Goal: Information Seeking & Learning: Learn about a topic

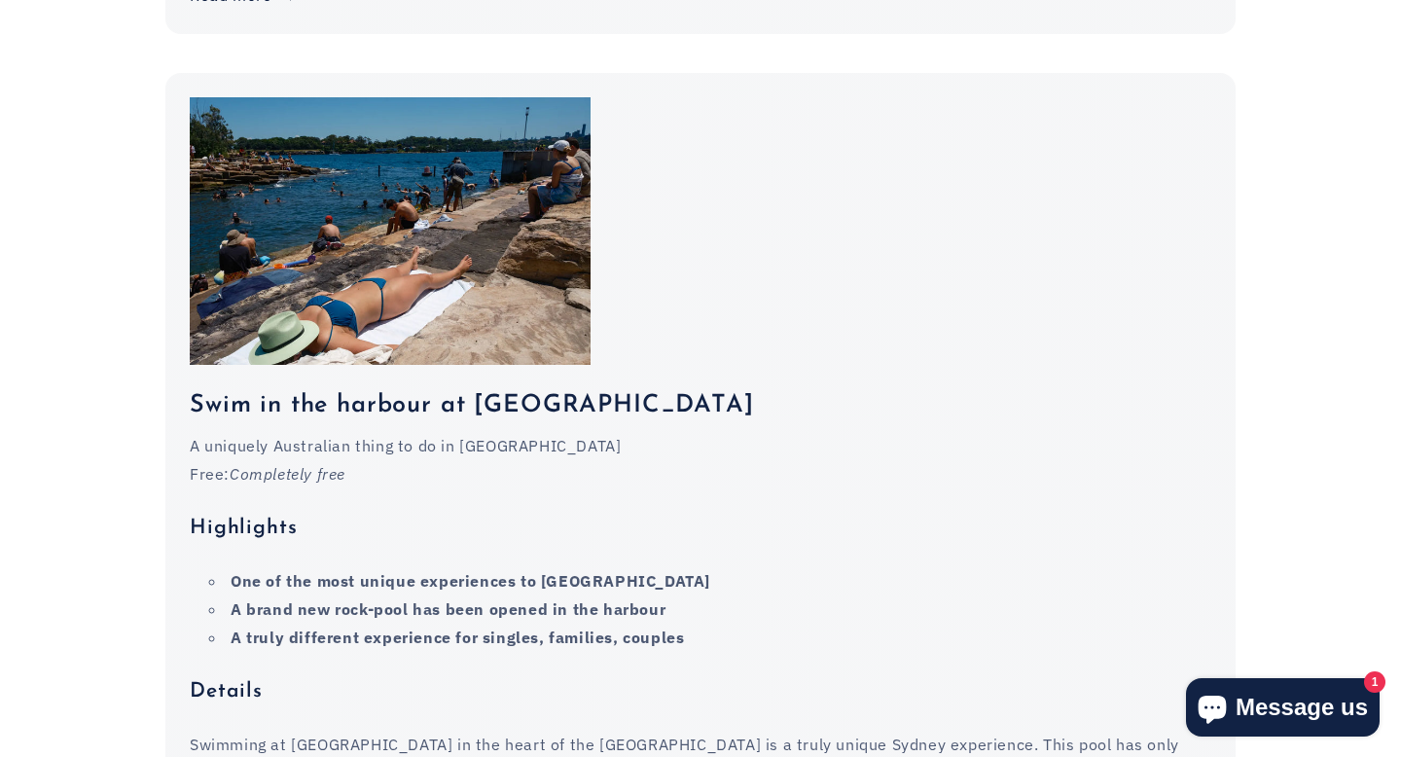
scroll to position [4105, 0]
click at [525, 388] on h3 "Swim in the harbour at [GEOGRAPHIC_DATA]" at bounding box center [700, 404] width 1021 height 33
click at [526, 388] on h3 "Swim in the harbour at [GEOGRAPHIC_DATA]" at bounding box center [700, 404] width 1021 height 33
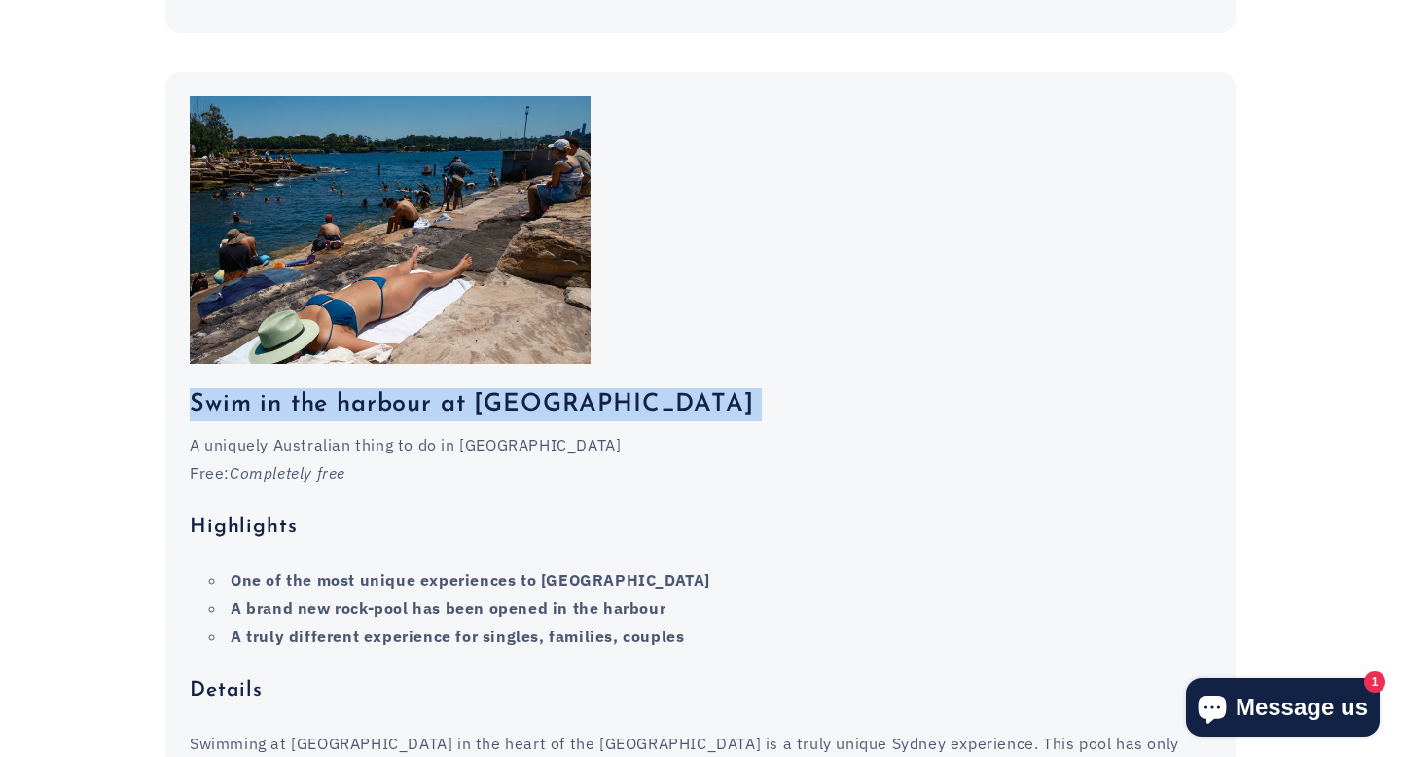
click at [526, 388] on h3 "Swim in the harbour at [GEOGRAPHIC_DATA]" at bounding box center [700, 404] width 1021 height 33
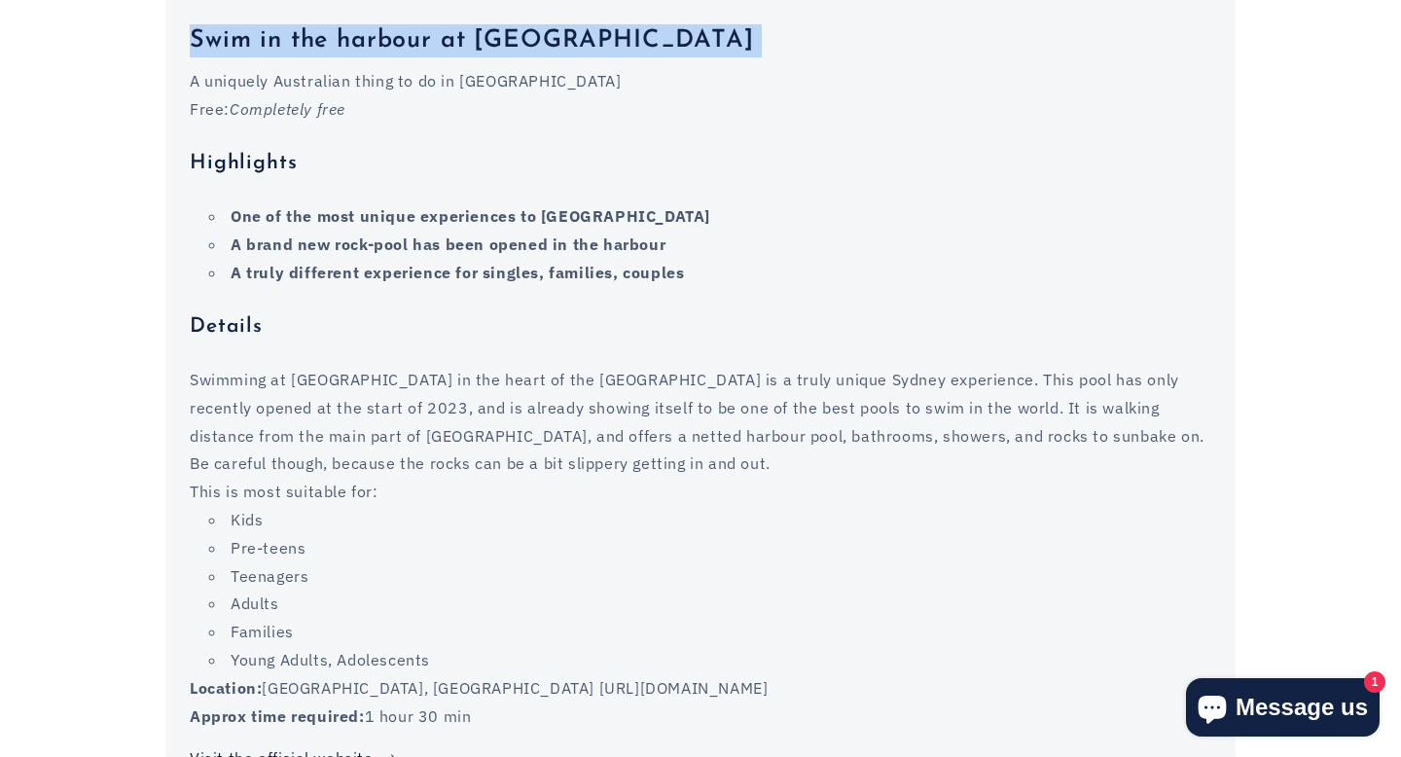
scroll to position [4470, 0]
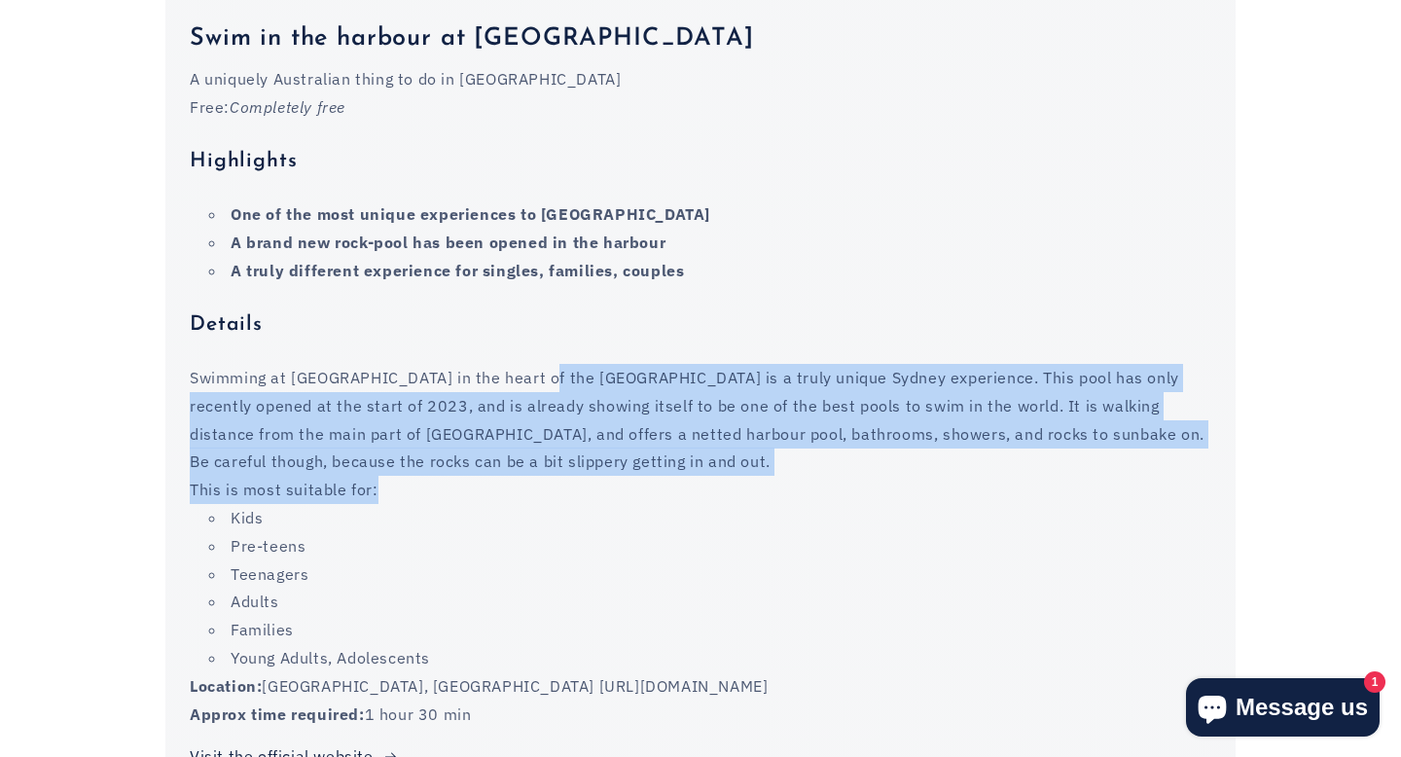
drag, startPoint x: 526, startPoint y: 307, endPoint x: 523, endPoint y: 433, distance: 125.5
click at [523, 433] on div "A uniquely Australian thing to do in [GEOGRAPHIC_DATA] Free: Completely free Hi…" at bounding box center [700, 396] width 1021 height 662
click at [523, 376] on p "Swimming at [GEOGRAPHIC_DATA] in the heart of the [GEOGRAPHIC_DATA] is a truly …" at bounding box center [700, 420] width 1021 height 112
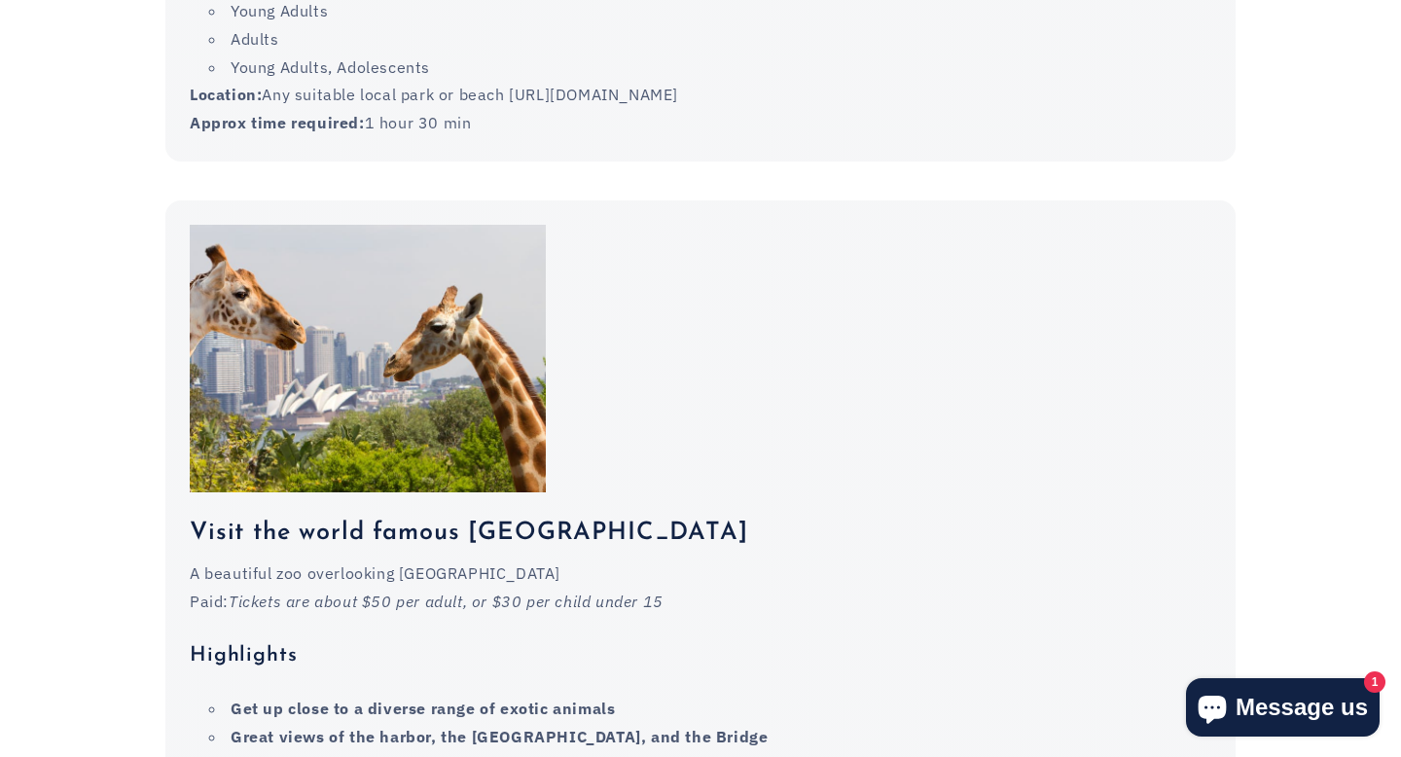
scroll to position [9512, 0]
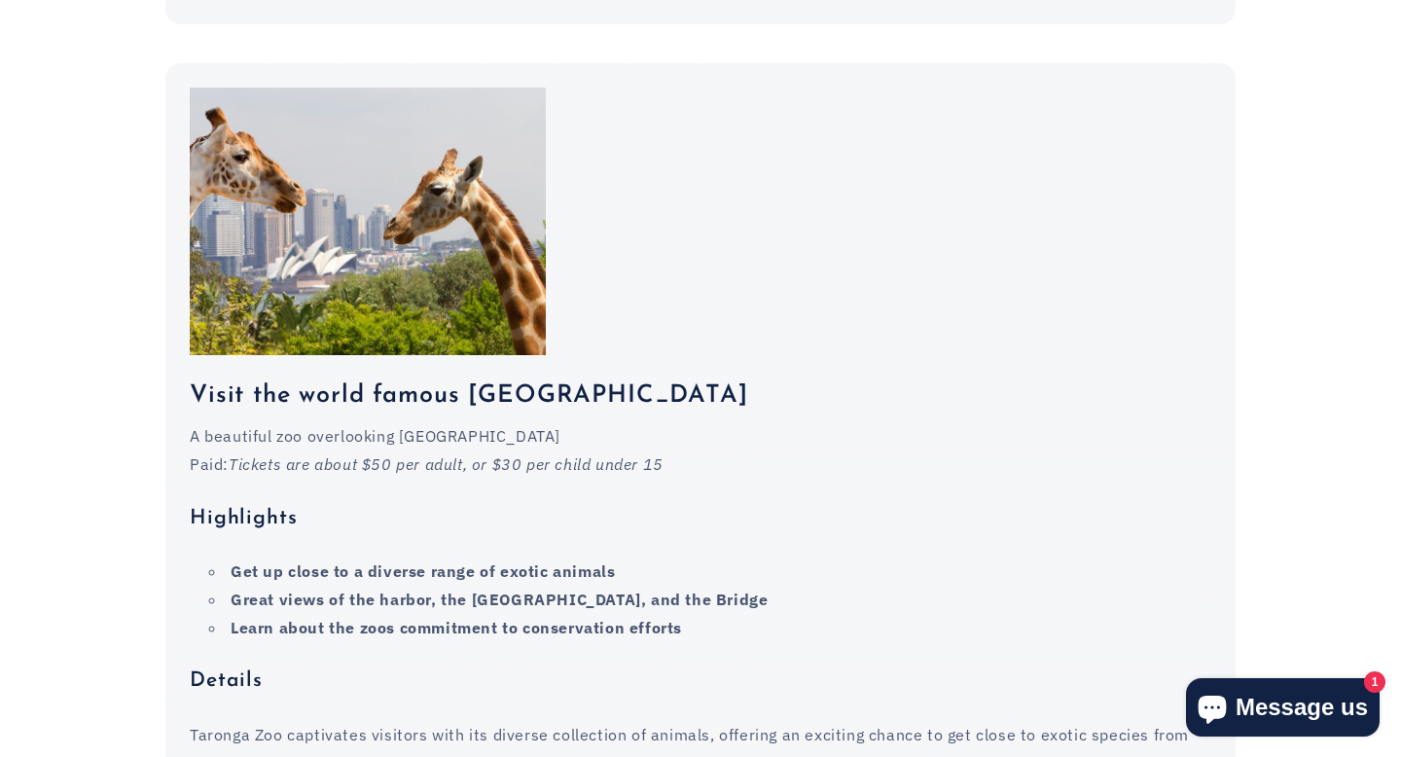
click at [510, 379] on h3 "Visit the world famous [GEOGRAPHIC_DATA]" at bounding box center [700, 395] width 1021 height 33
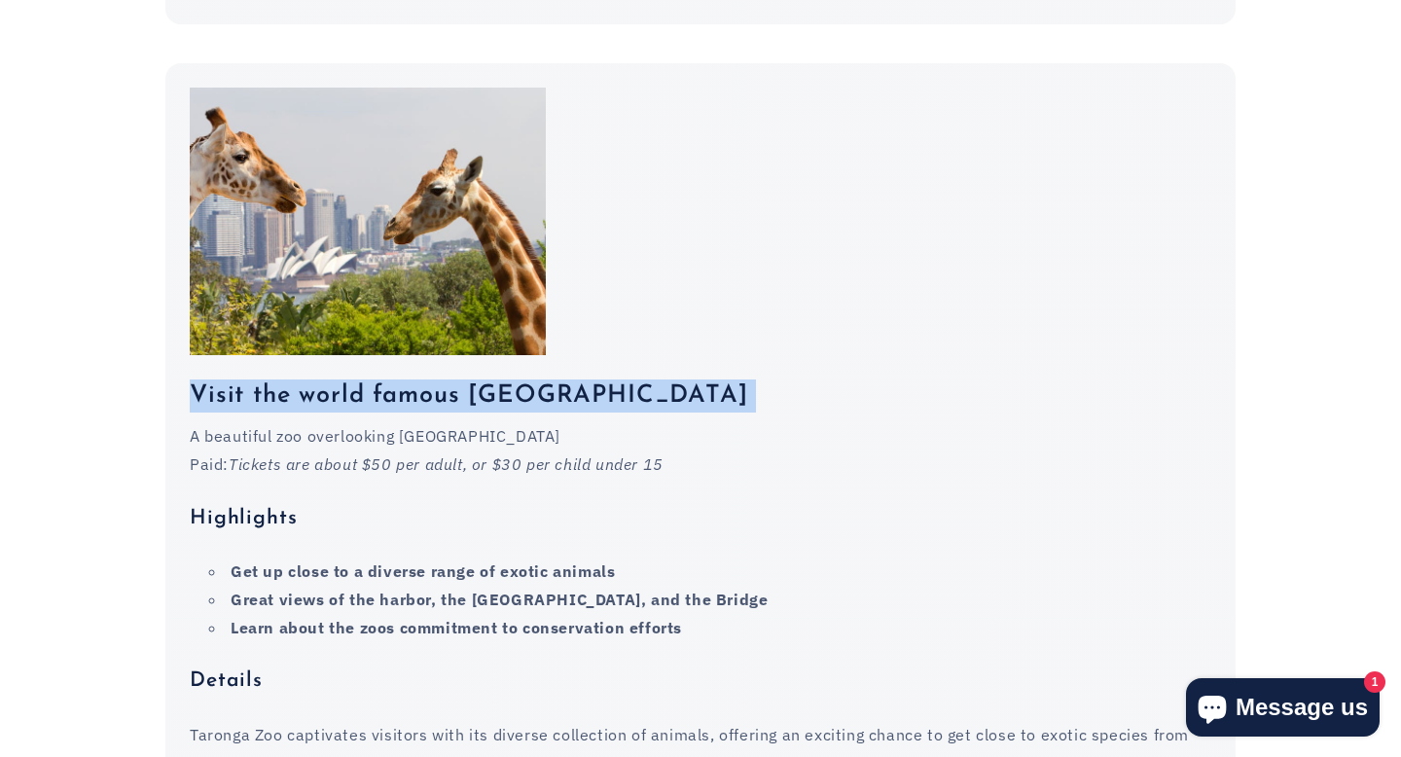
click at [510, 379] on h3 "Visit the world famous [GEOGRAPHIC_DATA]" at bounding box center [700, 395] width 1021 height 33
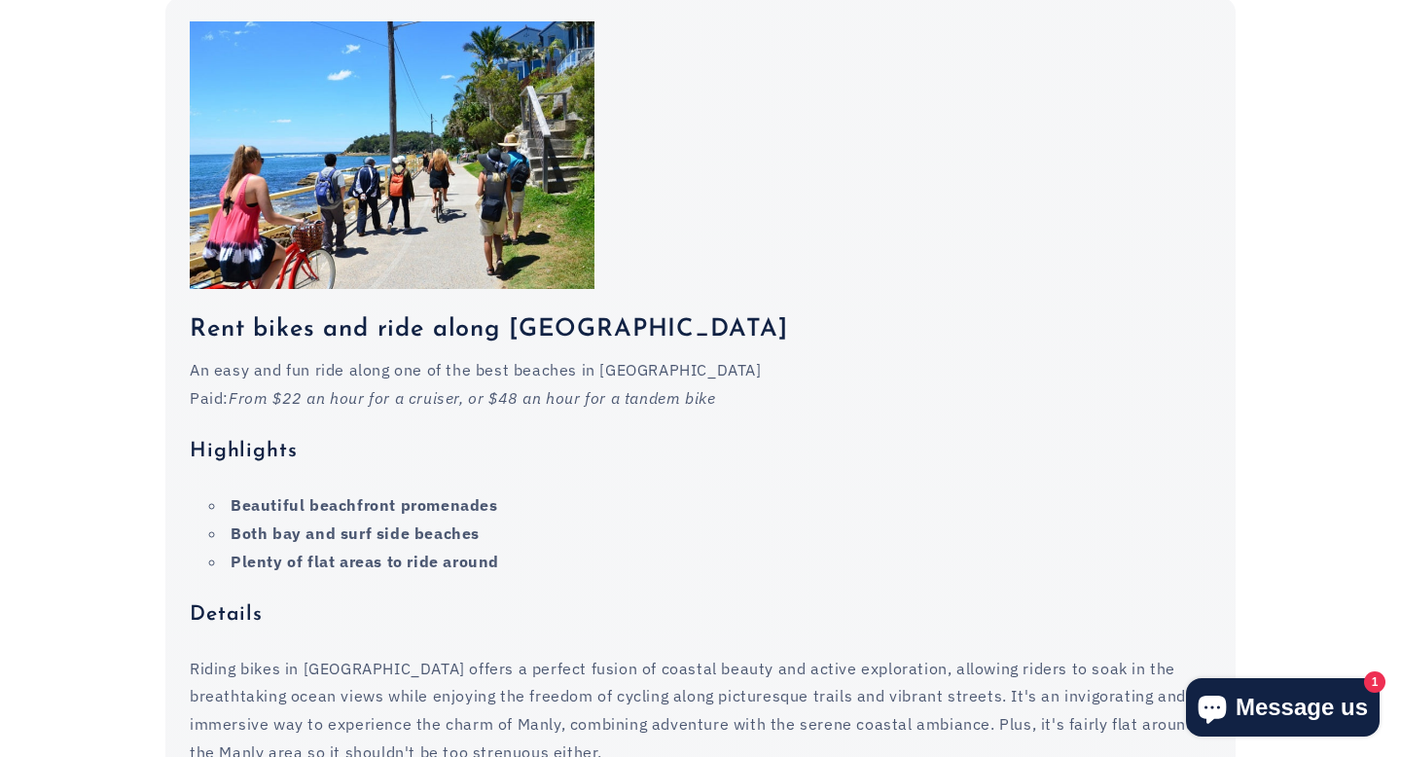
scroll to position [10736, 0]
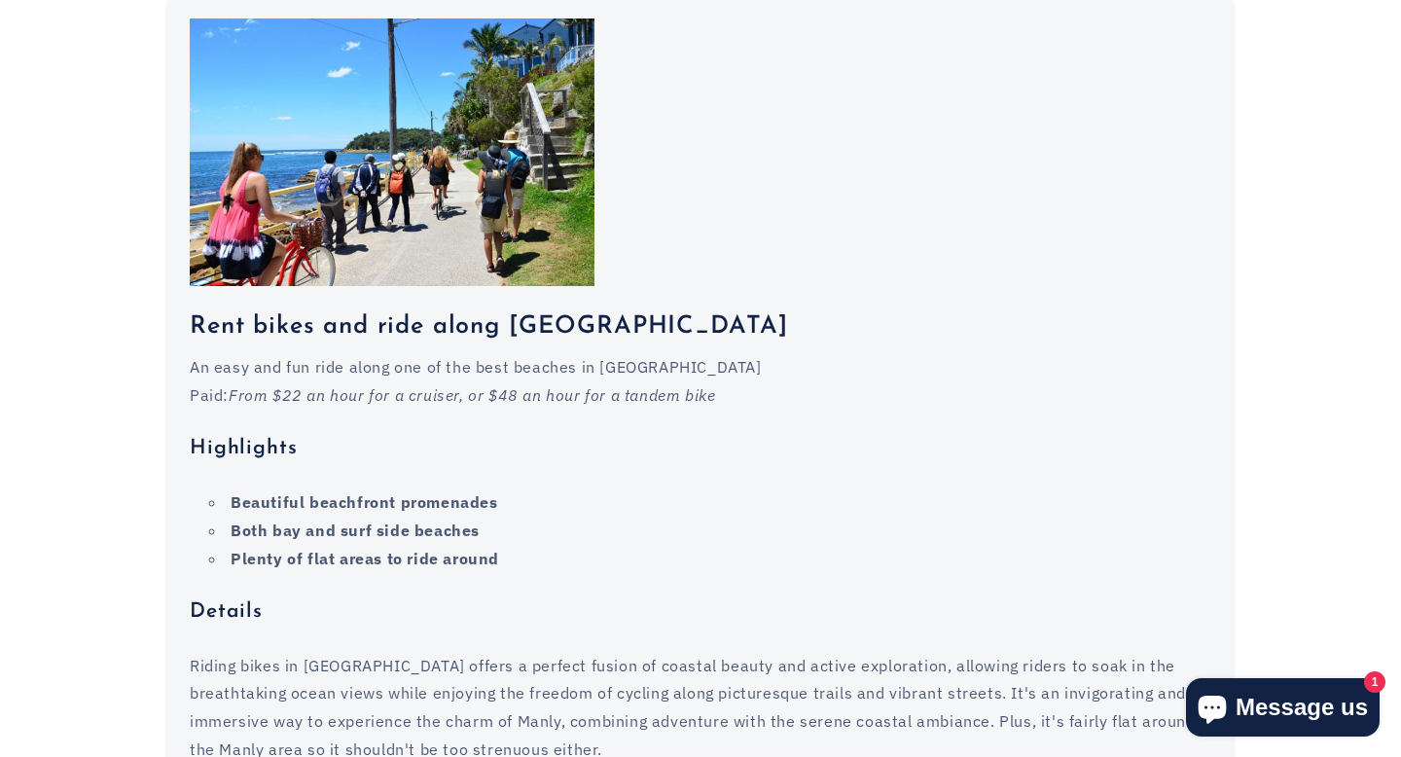
click at [495, 310] on h3 "Rent bikes and ride along [GEOGRAPHIC_DATA]" at bounding box center [700, 326] width 1021 height 33
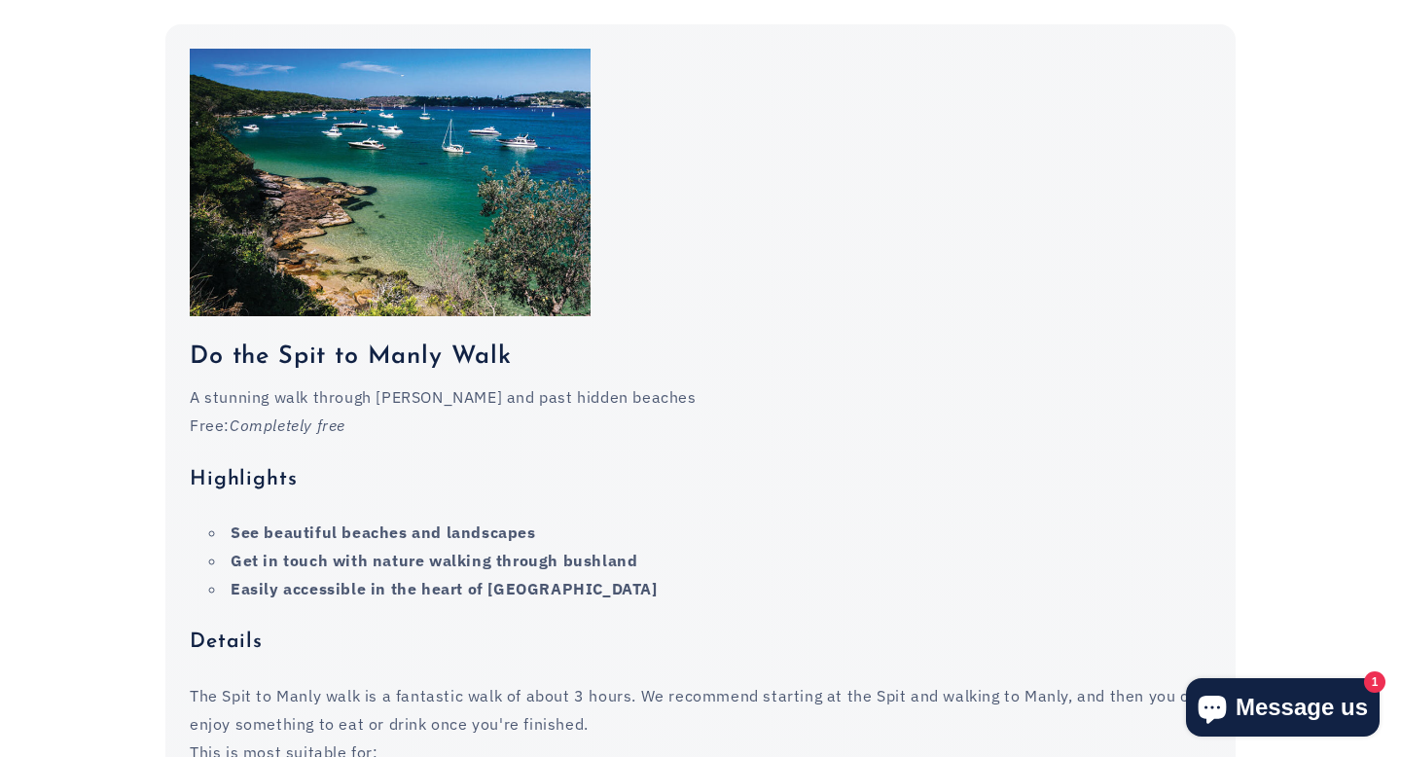
scroll to position [12934, 0]
click at [445, 382] on p "A stunning walk through [PERSON_NAME] and past hidden beaches" at bounding box center [700, 396] width 1021 height 28
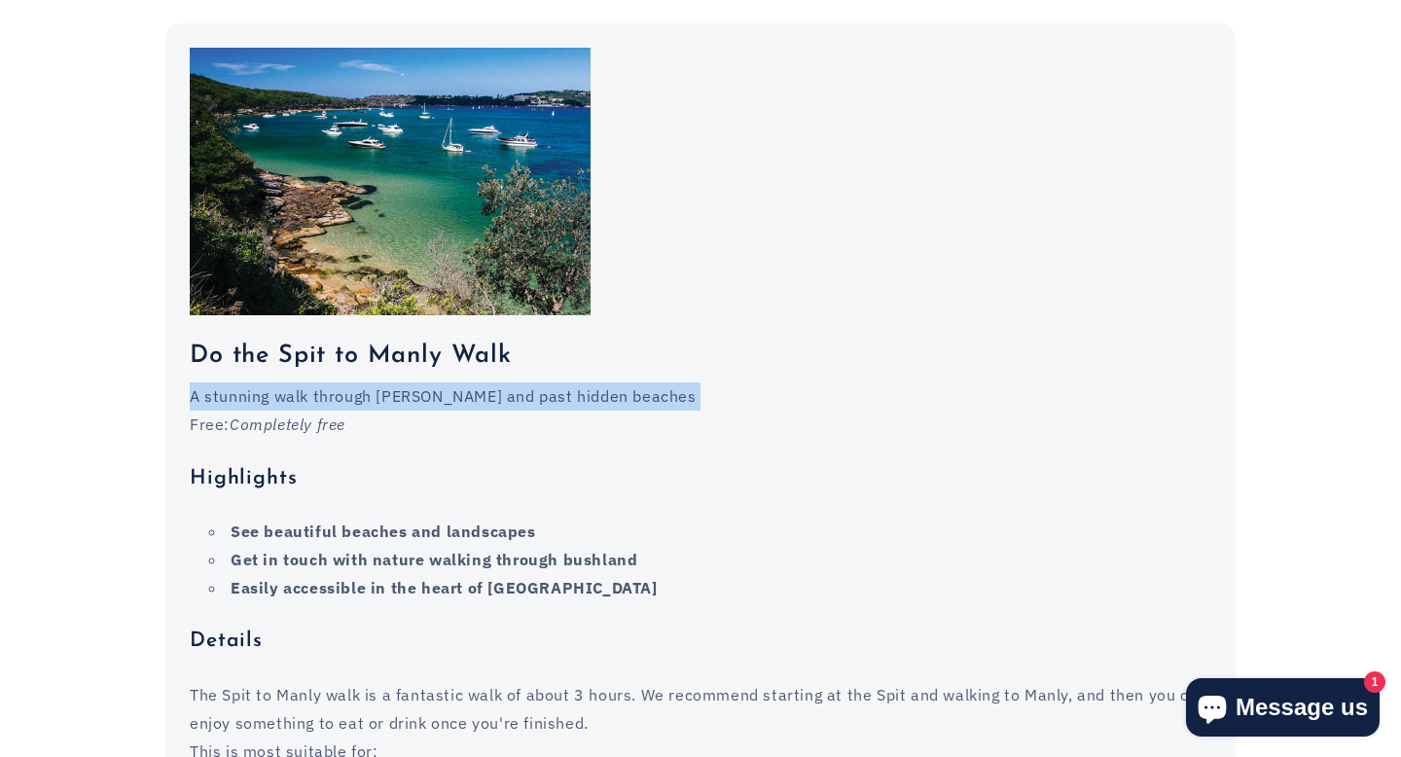
click at [445, 382] on p "A stunning walk through [PERSON_NAME] and past hidden beaches" at bounding box center [700, 396] width 1021 height 28
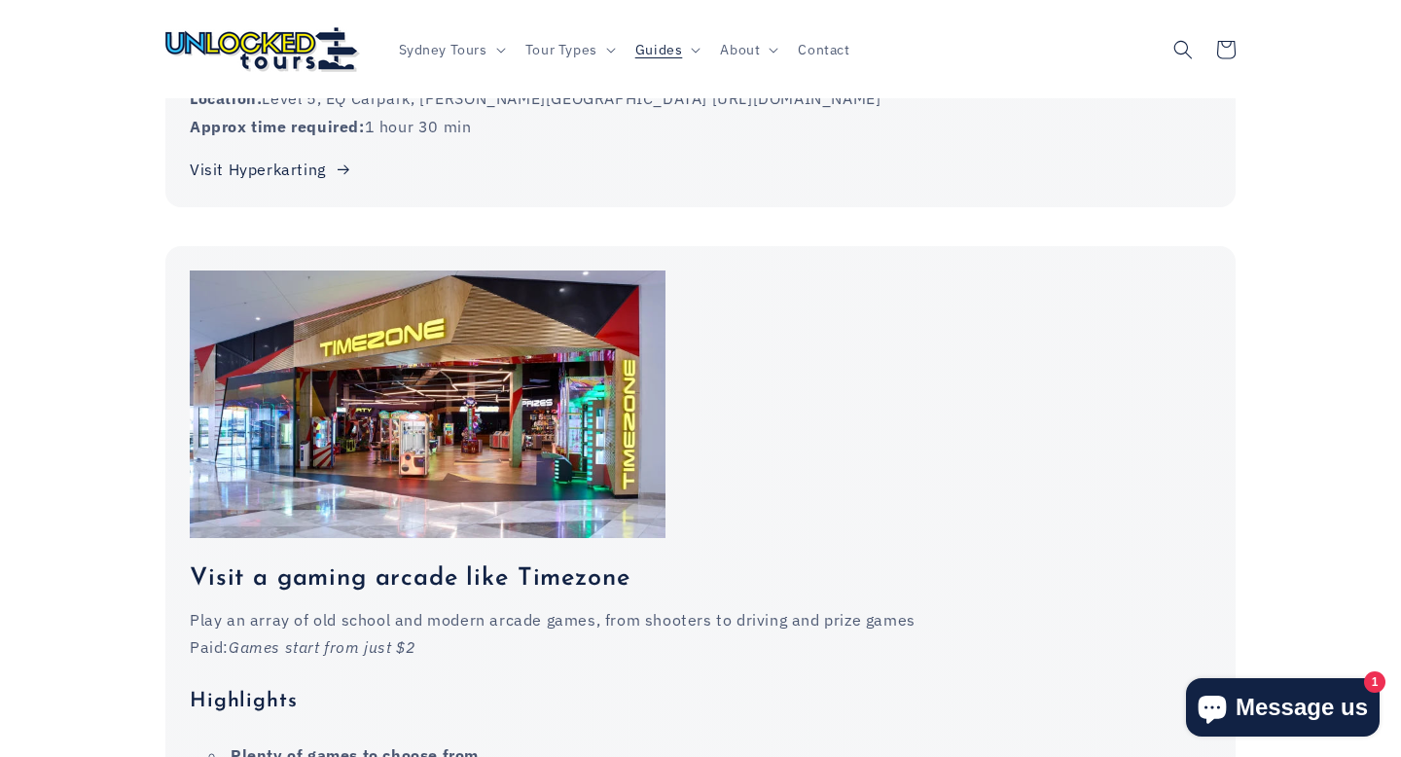
scroll to position [0, 0]
